Goal: Information Seeking & Learning: Learn about a topic

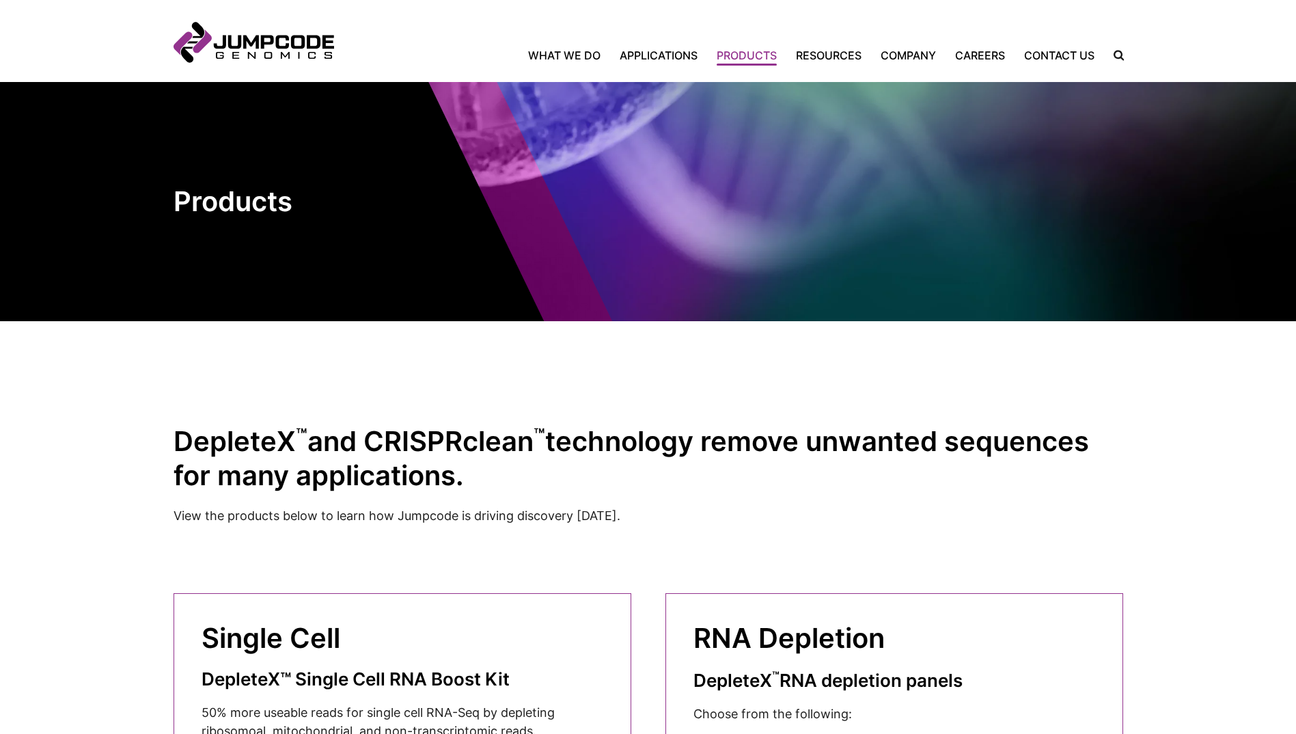
drag, startPoint x: 0, startPoint y: 0, endPoint x: 1117, endPoint y: 57, distance: 1118.9
click at [1117, 57] on label "Search Icon" at bounding box center [1112, 55] width 21 height 10
type input "******"
click button "Click to submit your search." at bounding box center [0, 0] width 0 height 0
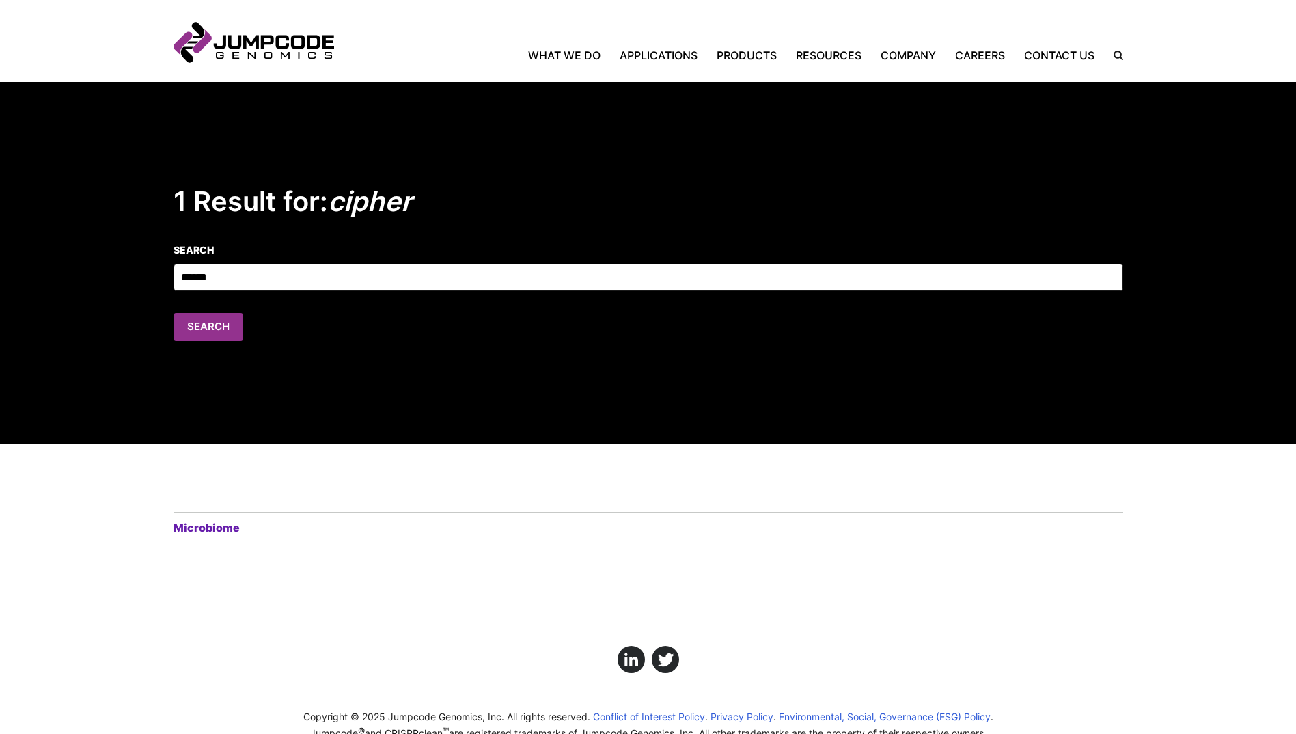
click at [202, 526] on link "Microbiome" at bounding box center [208, 527] width 70 height 16
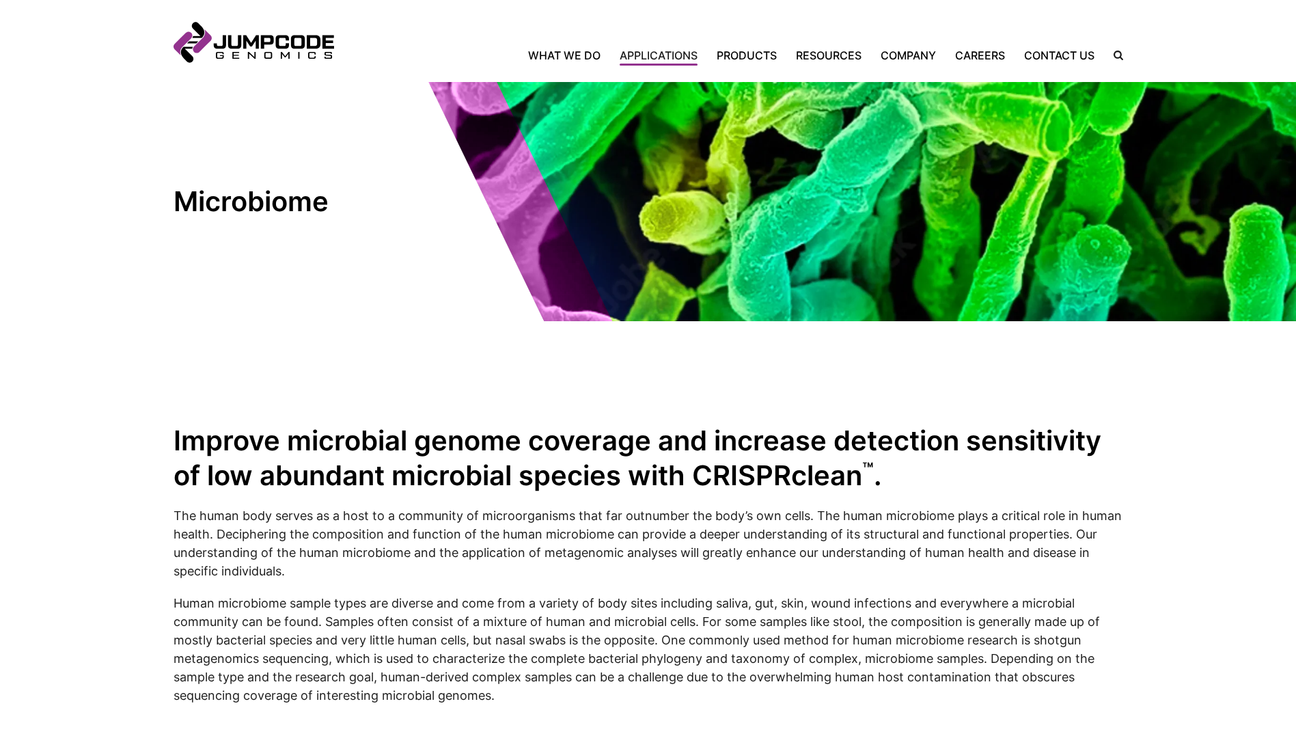
drag, startPoint x: 0, startPoint y: 0, endPoint x: 202, endPoint y: 526, distance: 563.5
click at [202, 526] on p "The human body serves as a host to a community of microorganisms that far outnu…" at bounding box center [647, 543] width 949 height 74
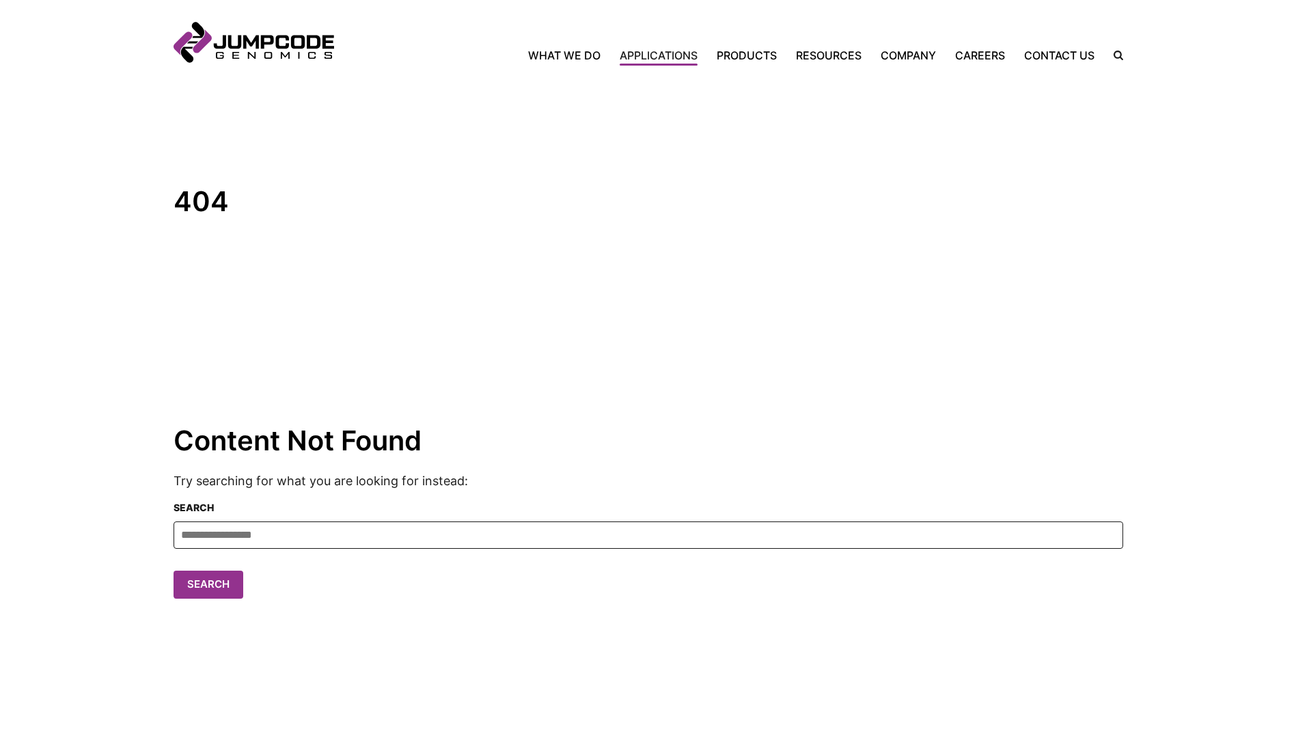
click at [1201, 178] on section "404" at bounding box center [648, 201] width 1296 height 239
